Goal: Information Seeking & Learning: Learn about a topic

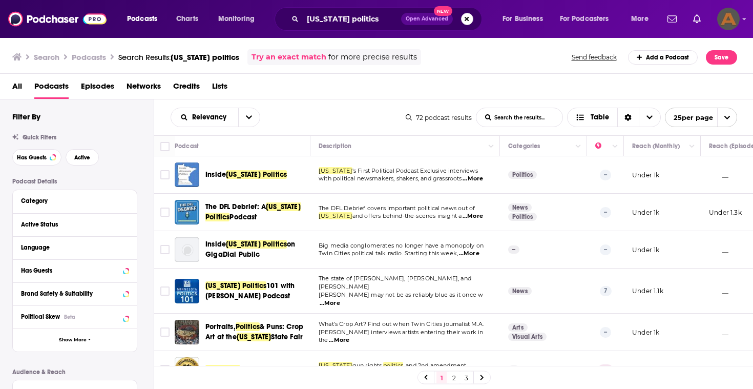
click at [467, 19] on button "Search podcasts, credits, & more..." at bounding box center [467, 19] width 12 height 12
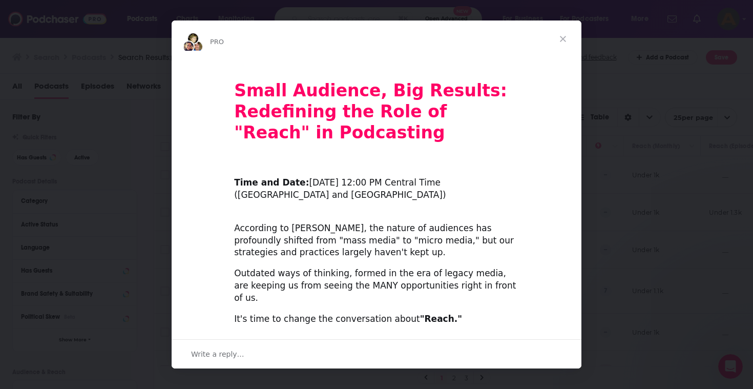
click at [565, 40] on span "Close" at bounding box center [563, 38] width 37 height 37
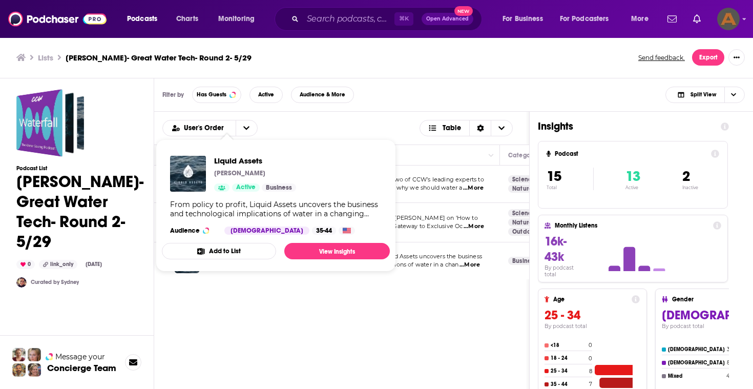
click at [225, 263] on span "Liquid Assets Ravi Kurani Active Business From policy to profit, Liquid Assets …" at bounding box center [276, 205] width 228 height 132
click at [230, 163] on span "Liquid Assets" at bounding box center [255, 161] width 82 height 10
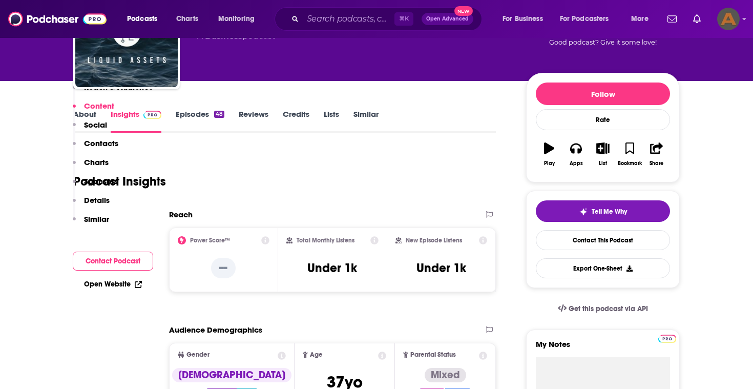
scroll to position [51, 0]
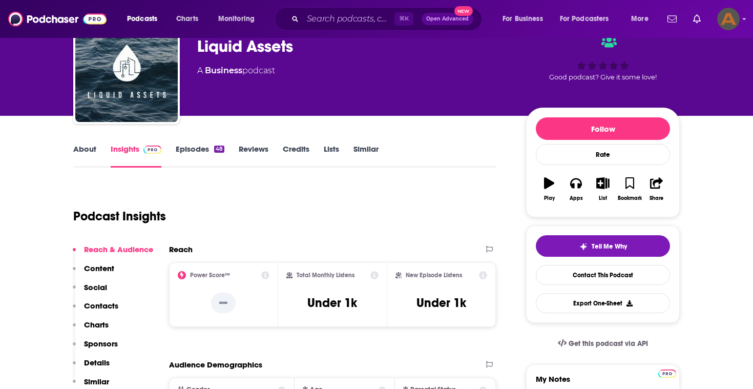
click at [194, 154] on link "Episodes 48" at bounding box center [200, 156] width 49 height 24
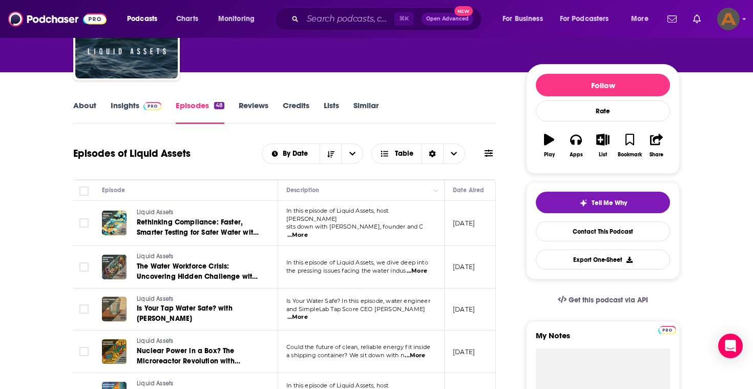
scroll to position [101, 0]
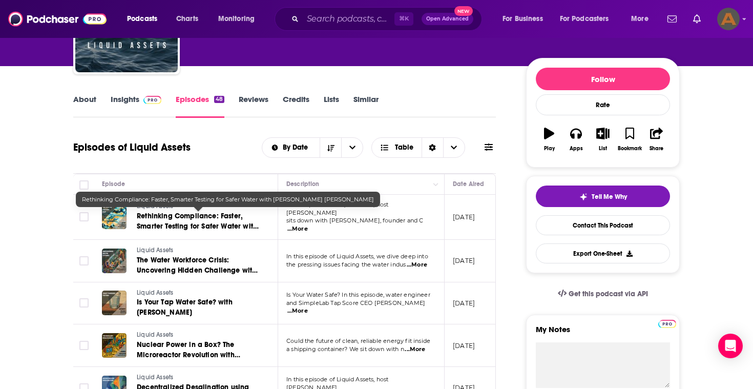
click at [187, 219] on span "Rethinking Compliance: Faster, Smarter Testing for Safer Water with Jose Robert…" at bounding box center [198, 226] width 122 height 29
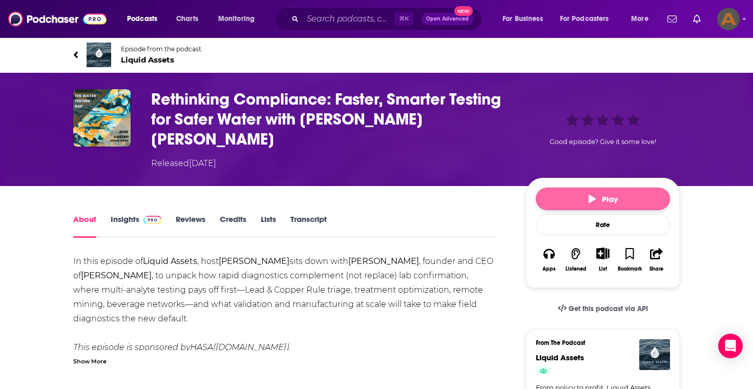
click at [568, 187] on button "Play" at bounding box center [603, 198] width 134 height 23
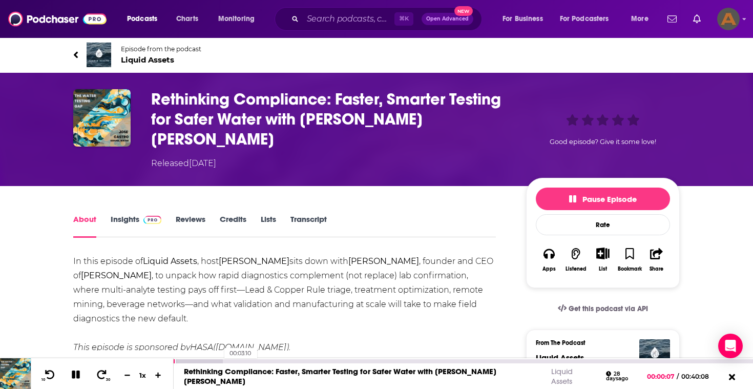
click at [218, 358] on div "00:03:10" at bounding box center [463, 360] width 579 height 5
click at [205, 359] on div at bounding box center [198, 361] width 49 height 4
click at [77, 374] on icon at bounding box center [76, 375] width 10 height 10
click at [127, 214] on link "Insights" at bounding box center [136, 226] width 51 height 24
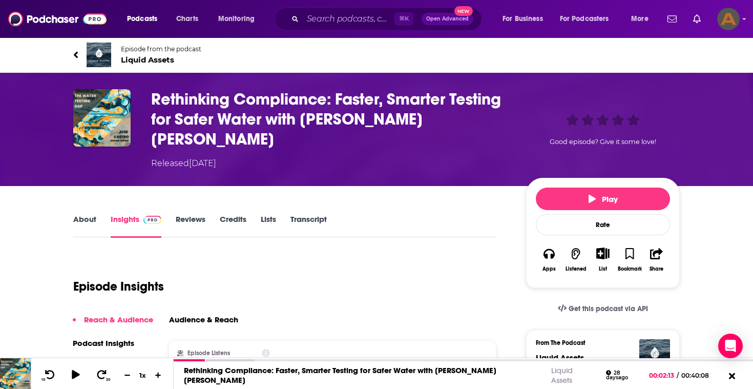
click at [71, 48] on div "Episode from the podcast Liquid Assets" at bounding box center [377, 54] width 622 height 41
click at [75, 52] on icon at bounding box center [76, 54] width 4 height 7
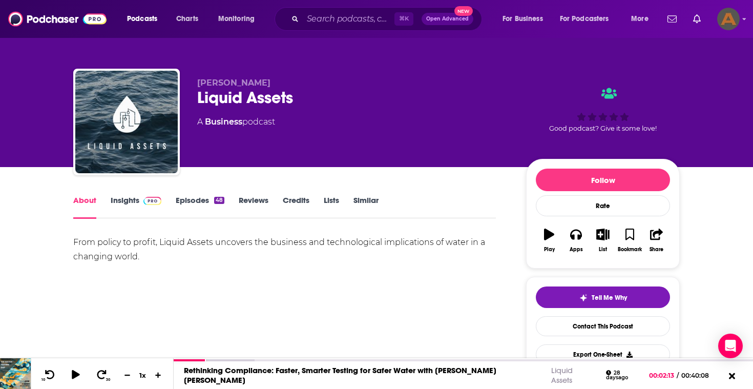
click at [242, 197] on link "Reviews" at bounding box center [254, 207] width 30 height 24
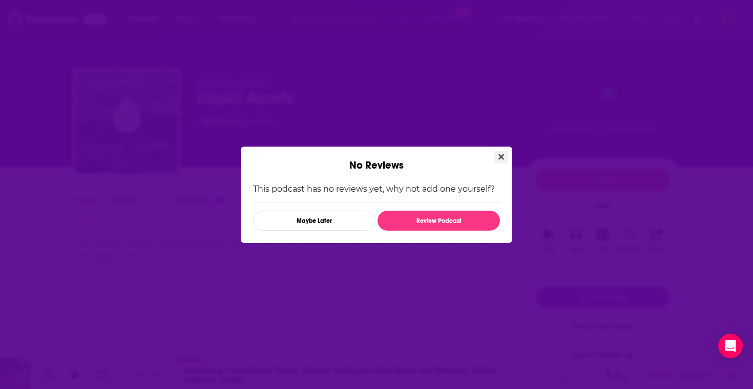
click at [494, 152] on button "Close" at bounding box center [501, 157] width 14 height 13
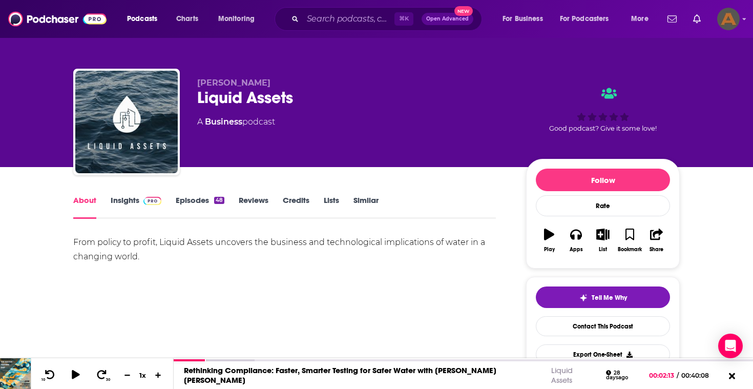
click at [197, 201] on link "Episodes 48" at bounding box center [200, 207] width 49 height 24
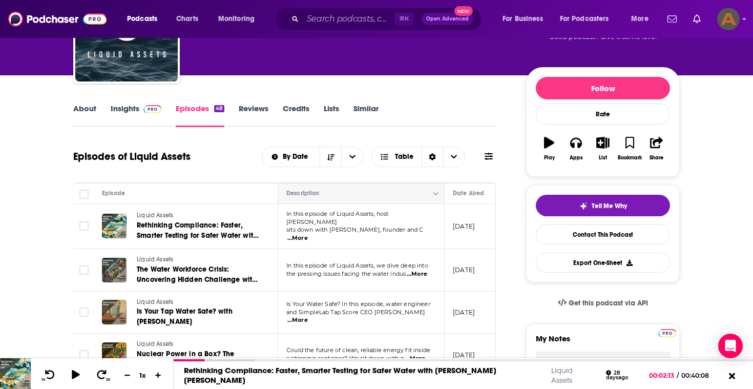
scroll to position [96, 0]
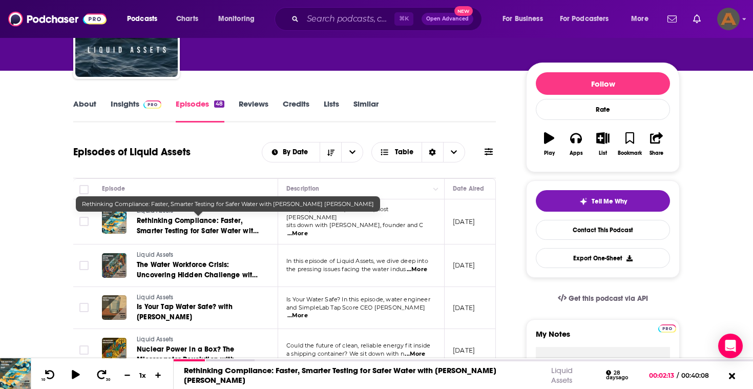
click at [220, 229] on span "Rethinking Compliance: Faster, Smarter Testing for Safer Water with Jose Robert…" at bounding box center [198, 230] width 122 height 29
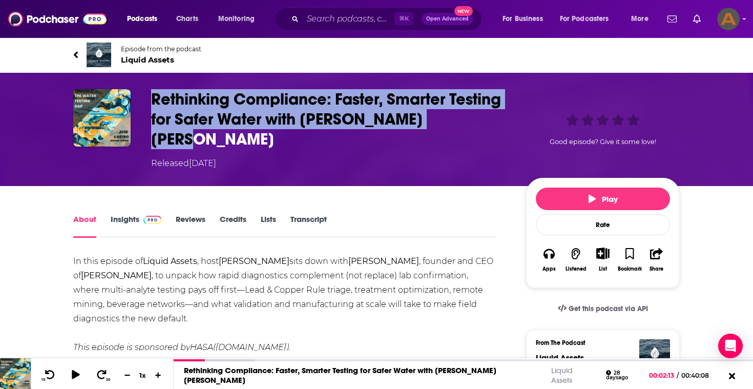
drag, startPoint x: 461, startPoint y: 115, endPoint x: 145, endPoint y: 105, distance: 316.3
click at [145, 105] on div "Rethinking Compliance: Faster, Smarter Testing for Safer Water with Jose Robert…" at bounding box center [376, 129] width 607 height 80
copy h1 "Rethinking Compliance: Faster, Smarter Testing for Safer Water with Jose Robert…"
